Goal: Transaction & Acquisition: Purchase product/service

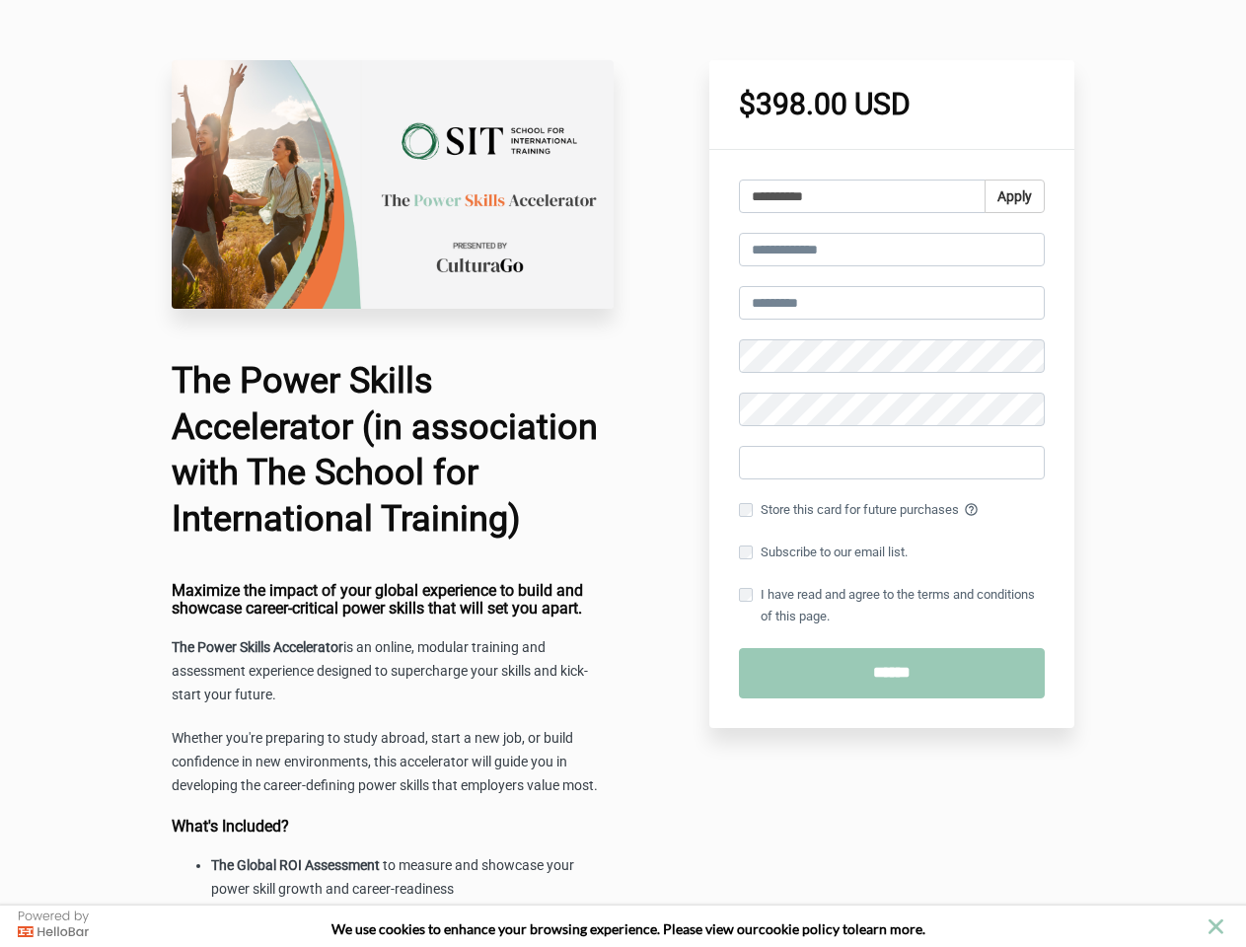
click at [1216, 927] on icon "close" at bounding box center [1216, 927] width 15 height 15
click at [892, 196] on input "**********" at bounding box center [862, 197] width 247 height 34
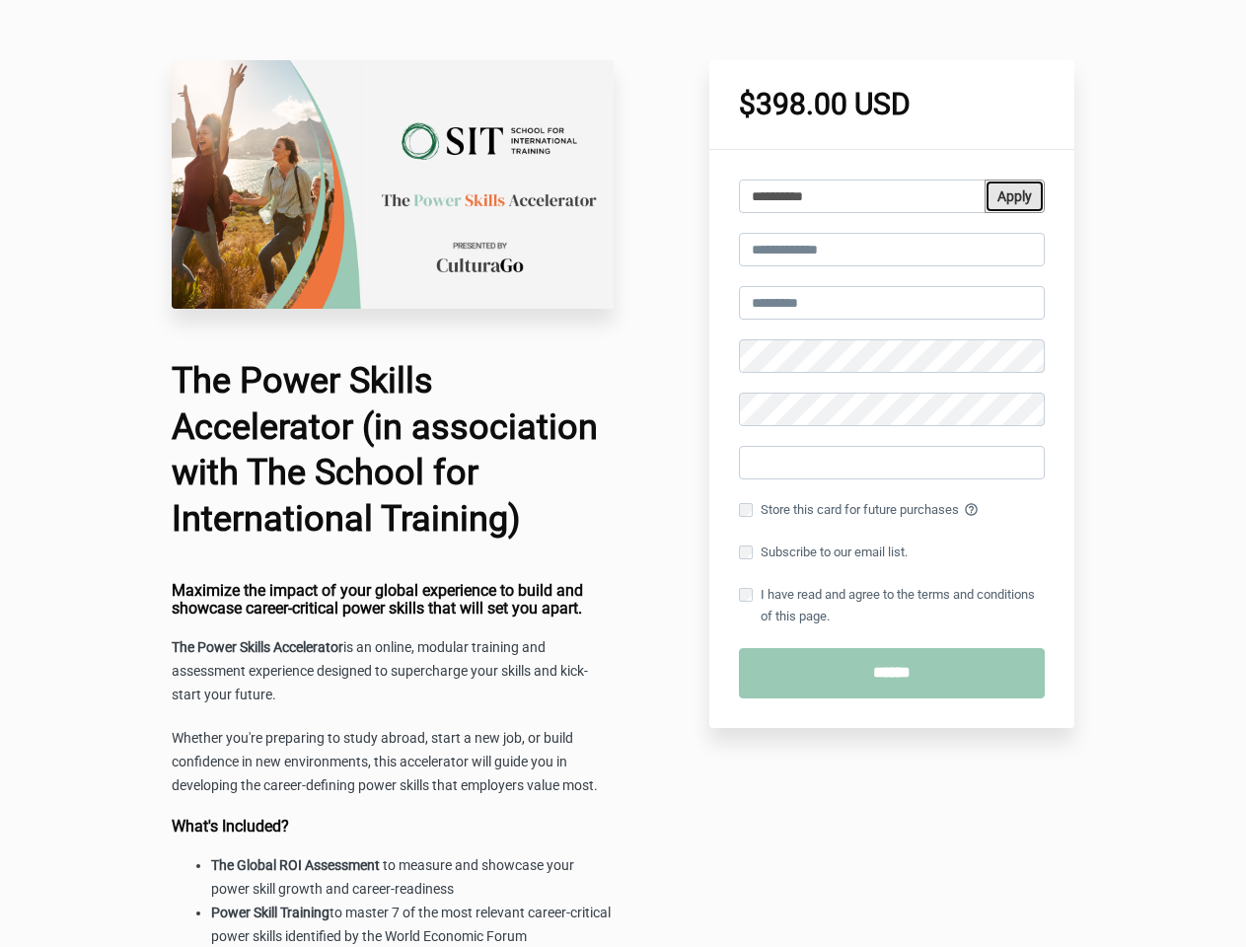
click at [1013, 196] on button "Apply" at bounding box center [1015, 197] width 60 height 34
click at [892, 250] on input "email" at bounding box center [892, 250] width 306 height 34
click at [892, 303] on input "text" at bounding box center [892, 303] width 306 height 34
click at [892, 510] on label "Store this card for future purchases help_outline" at bounding box center [892, 510] width 306 height 22
click at [892, 553] on label "Subscribe to our email list." at bounding box center [823, 553] width 169 height 22
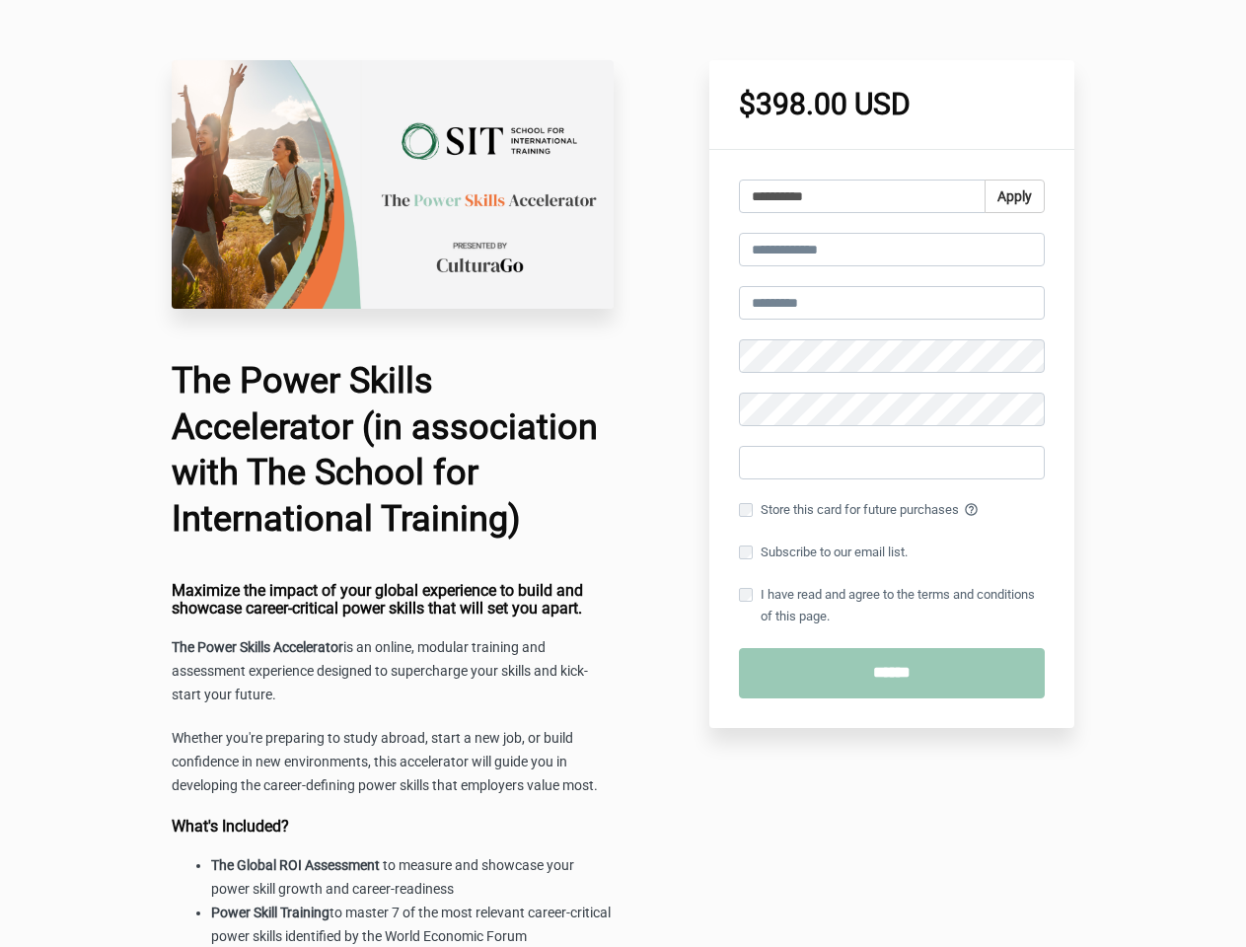
click at [892, 606] on label "I have read and agree to the terms and conditions of this page." at bounding box center [892, 605] width 306 height 43
